Goal: Transaction & Acquisition: Purchase product/service

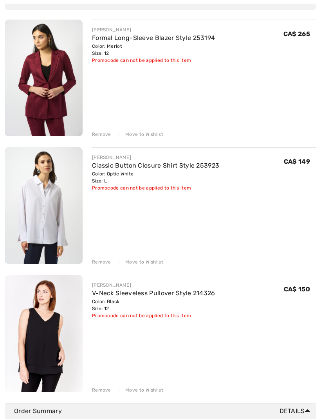
scroll to position [96, 0]
click at [58, 326] on img at bounding box center [44, 333] width 78 height 117
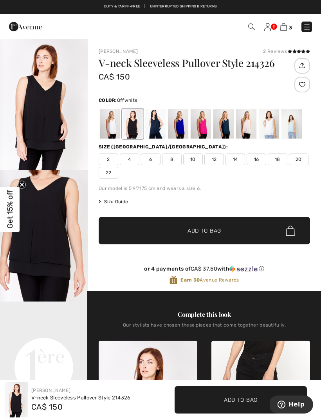
click at [105, 121] on div at bounding box center [110, 123] width 20 height 29
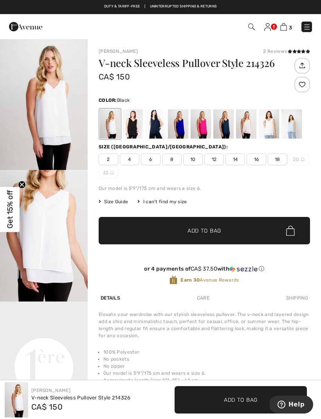
click at [136, 126] on div at bounding box center [133, 123] width 20 height 29
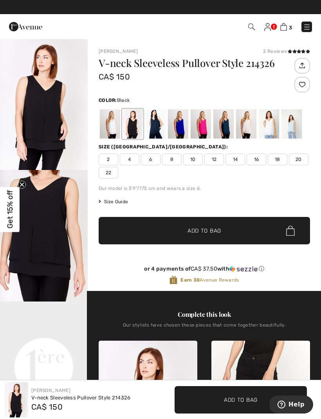
click at [271, 24] on link at bounding box center [268, 26] width 7 height 9
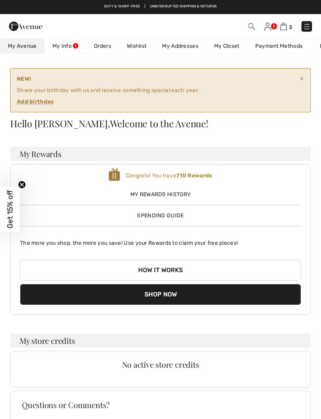
click at [286, 26] on img at bounding box center [284, 26] width 7 height 7
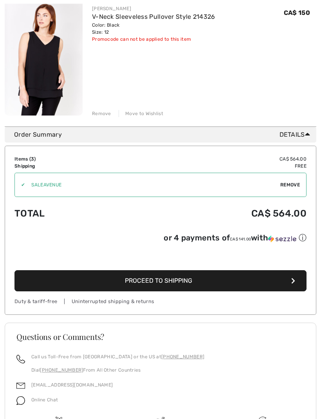
scroll to position [373, 0]
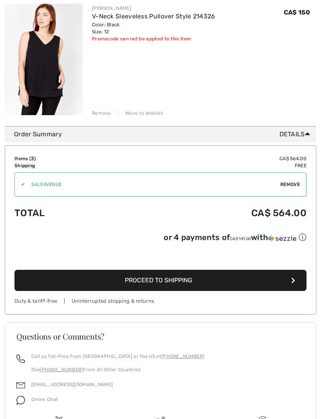
click at [219, 289] on button "Proceed to Shipping" at bounding box center [161, 280] width 292 height 21
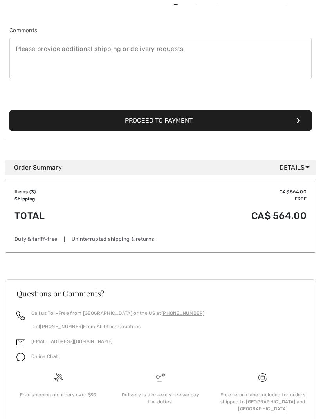
scroll to position [227, 0]
